Goal: Information Seeking & Learning: Learn about a topic

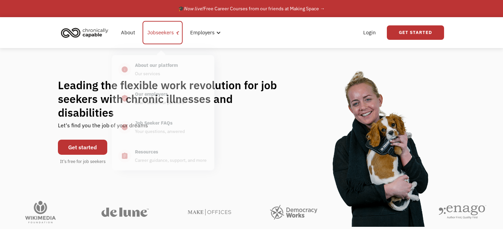
click at [163, 37] on div "Jobseekers" at bounding box center [163, 32] width 40 height 23
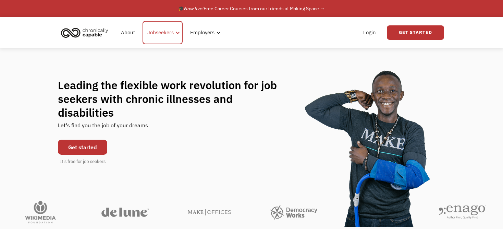
click at [163, 37] on div "Jobseekers" at bounding box center [163, 32] width 40 height 23
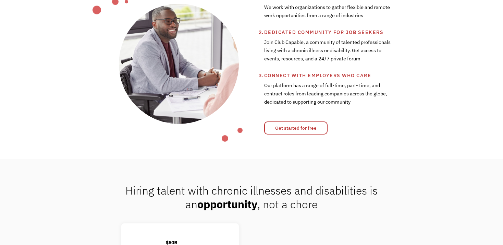
scroll to position [300, 0]
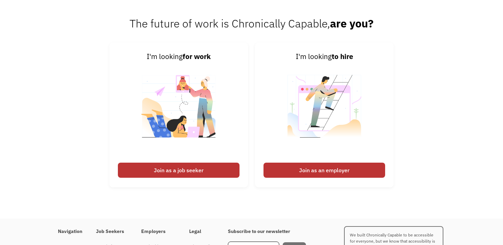
scroll to position [1641, 0]
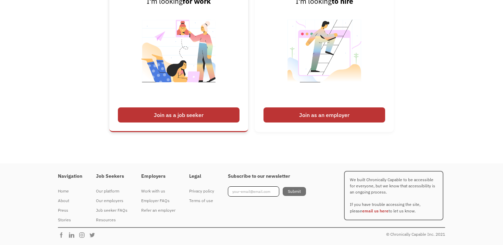
click at [190, 122] on link "I'm looking for work Join as a job seeker" at bounding box center [178, 59] width 139 height 145
click at [188, 111] on div "Join as a job seeker" at bounding box center [179, 114] width 122 height 15
click at [174, 110] on div "Join as a job seeker" at bounding box center [179, 114] width 122 height 15
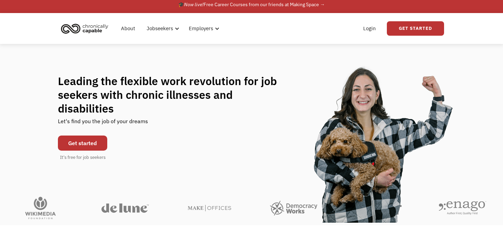
scroll to position [0, 0]
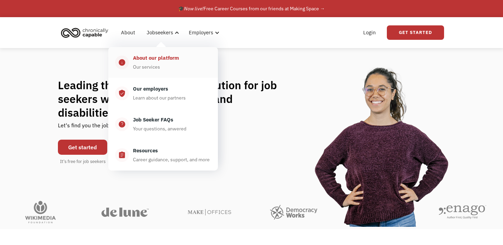
click at [159, 64] on div "Our services" at bounding box center [146, 67] width 27 height 8
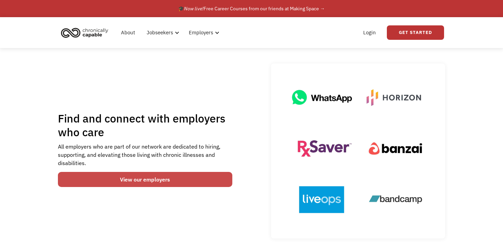
click at [149, 180] on link "View our employers" at bounding box center [145, 179] width 174 height 15
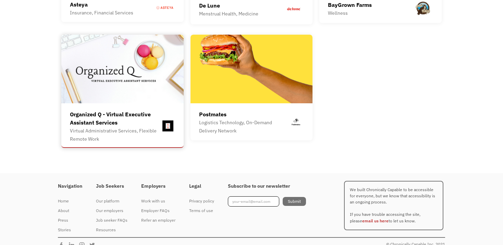
scroll to position [1941, 0]
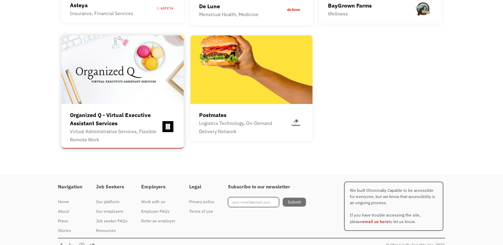
click at [114, 57] on img at bounding box center [122, 69] width 122 height 69
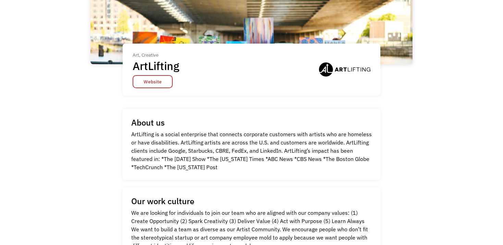
scroll to position [88, 0]
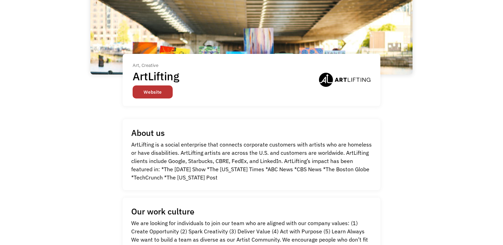
click at [155, 92] on link "Website" at bounding box center [153, 91] width 40 height 13
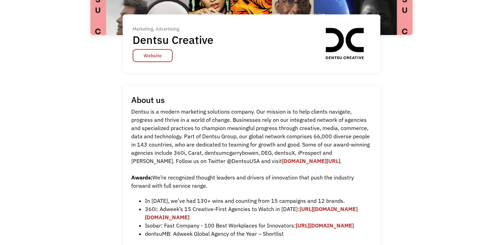
scroll to position [116, 0]
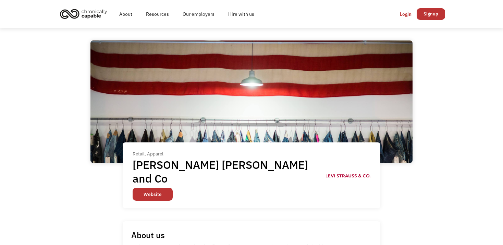
click at [148, 188] on link "Website" at bounding box center [153, 194] width 40 height 13
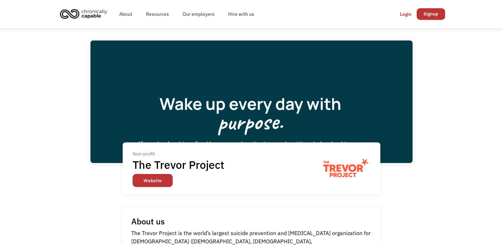
click at [158, 177] on link "Website" at bounding box center [153, 180] width 40 height 13
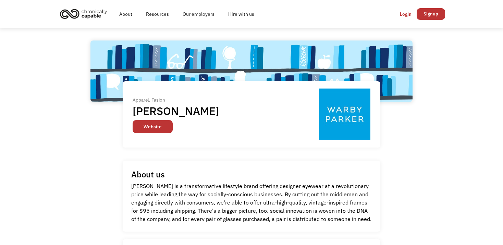
click at [148, 121] on link "Website" at bounding box center [153, 126] width 40 height 13
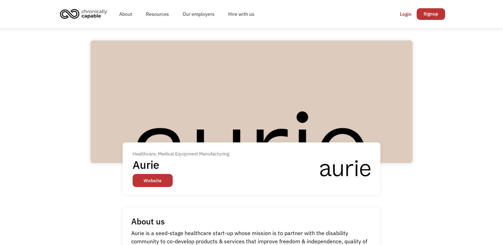
click at [171, 180] on link "Website" at bounding box center [153, 180] width 40 height 13
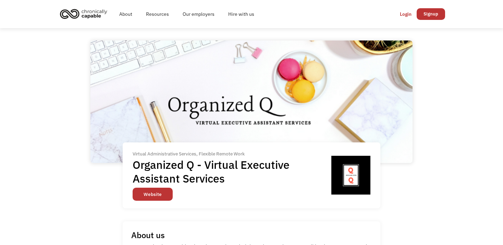
click at [150, 190] on link "Website" at bounding box center [153, 194] width 40 height 13
